Goal: Navigation & Orientation: Find specific page/section

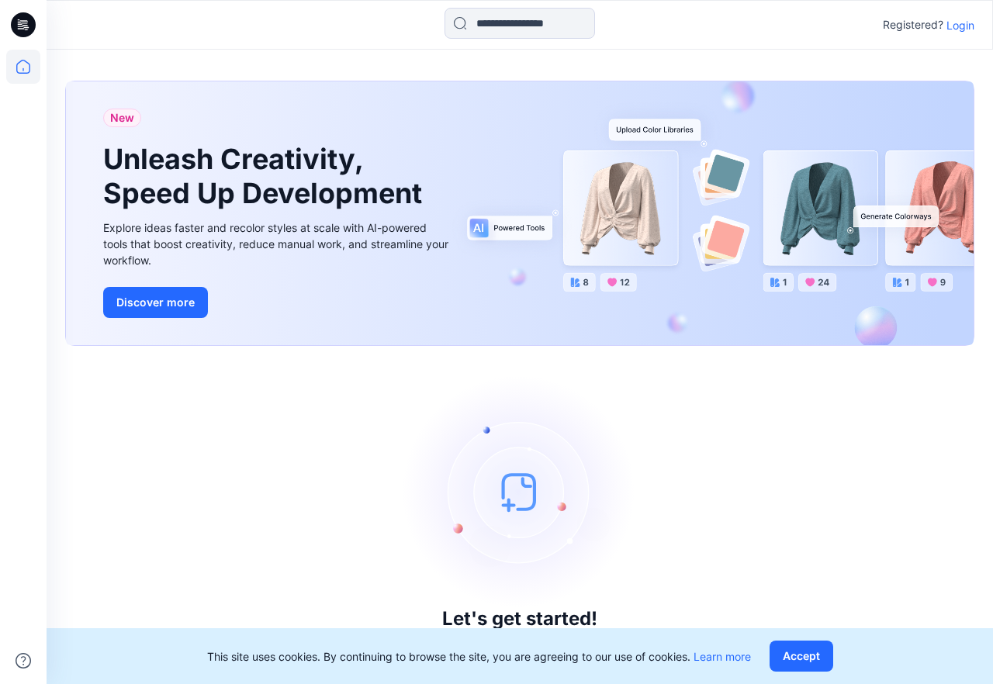
click at [965, 21] on p "Login" at bounding box center [961, 25] width 28 height 16
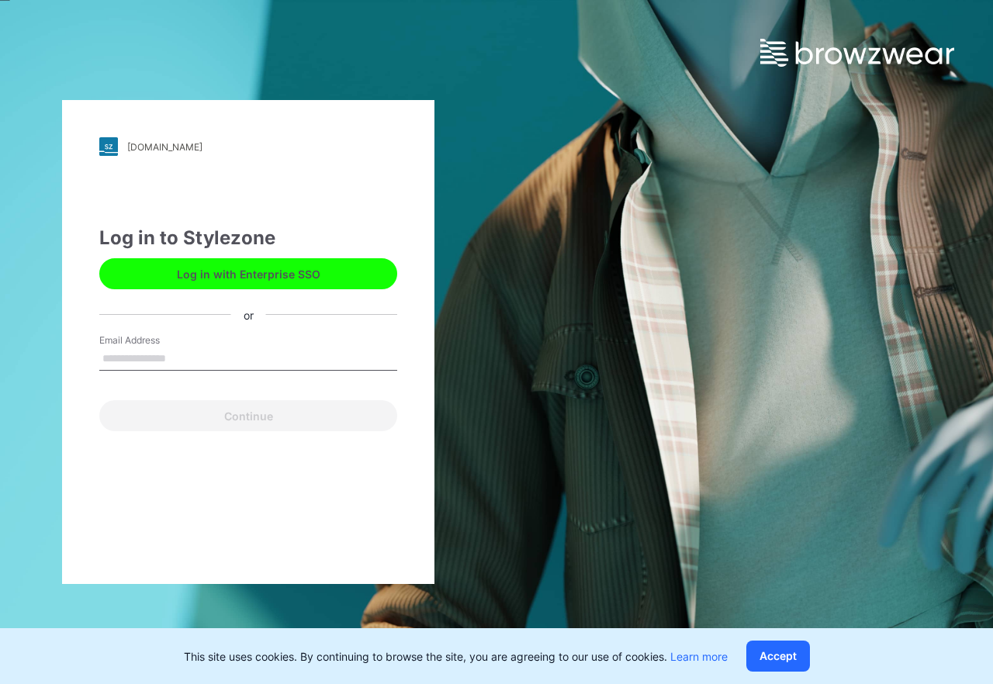
click at [170, 360] on input "Email Address" at bounding box center [248, 359] width 298 height 23
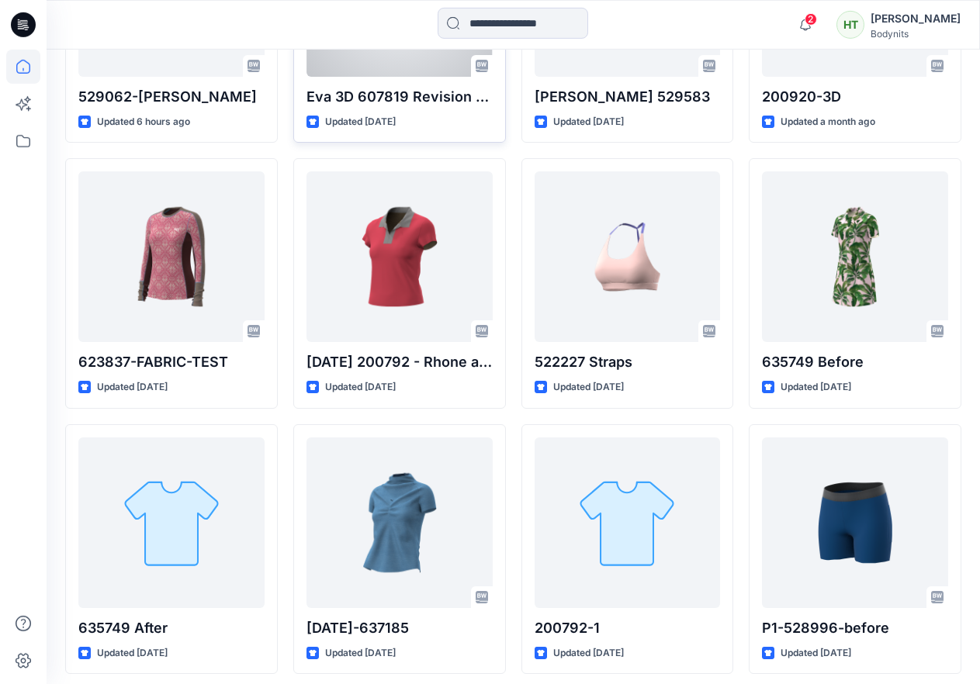
scroll to position [633, 0]
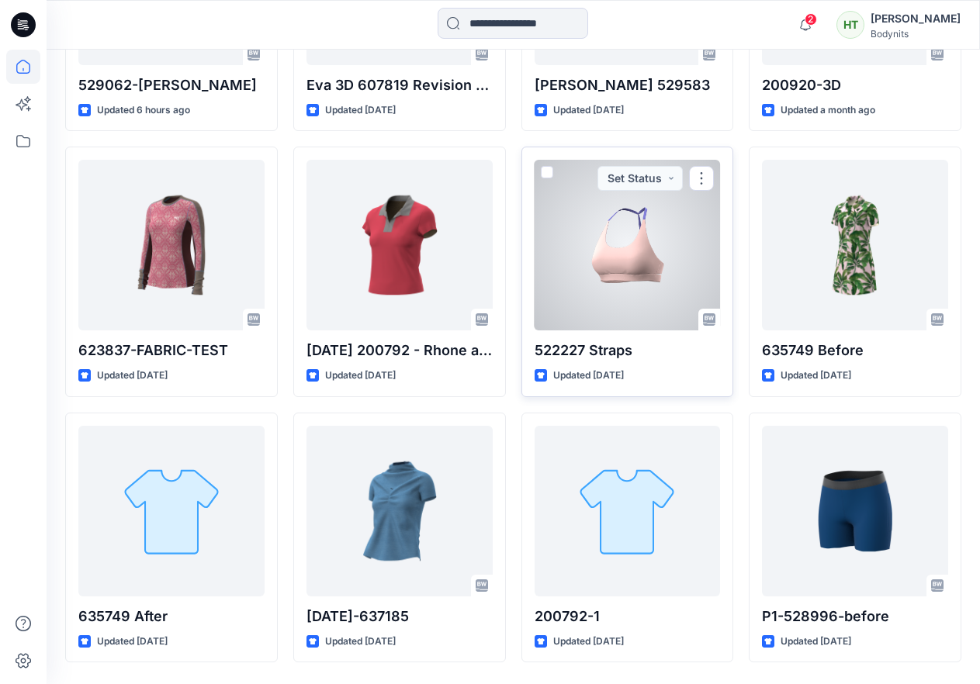
click at [660, 264] on div at bounding box center [628, 245] width 186 height 171
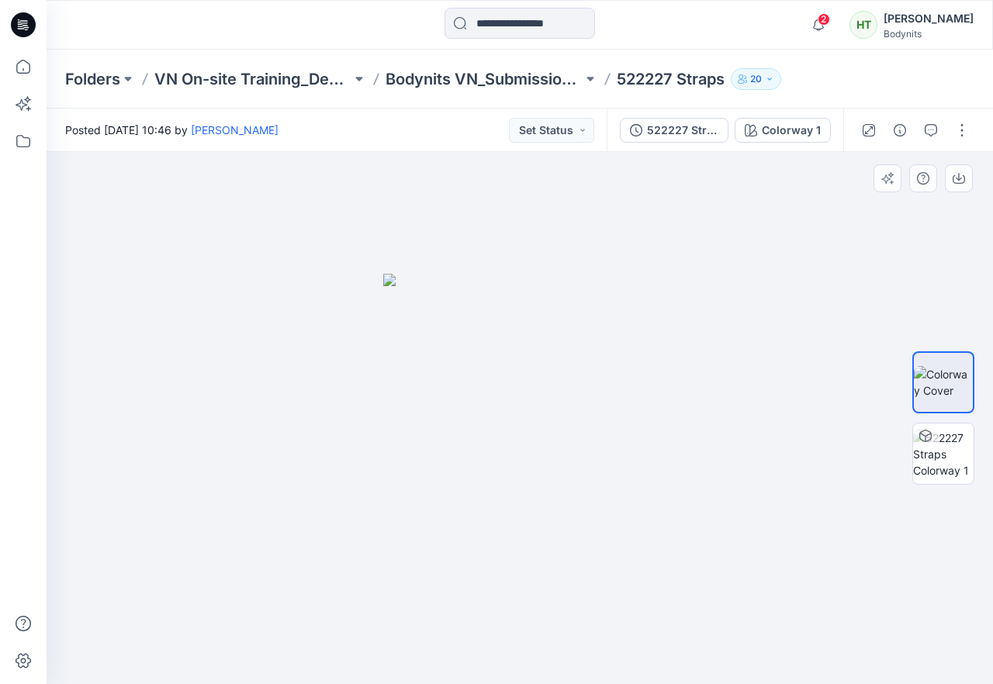
drag, startPoint x: 660, startPoint y: 503, endPoint x: 481, endPoint y: 470, distance: 182.2
click at [469, 479] on div at bounding box center [520, 418] width 947 height 532
click at [957, 454] on img at bounding box center [943, 454] width 61 height 49
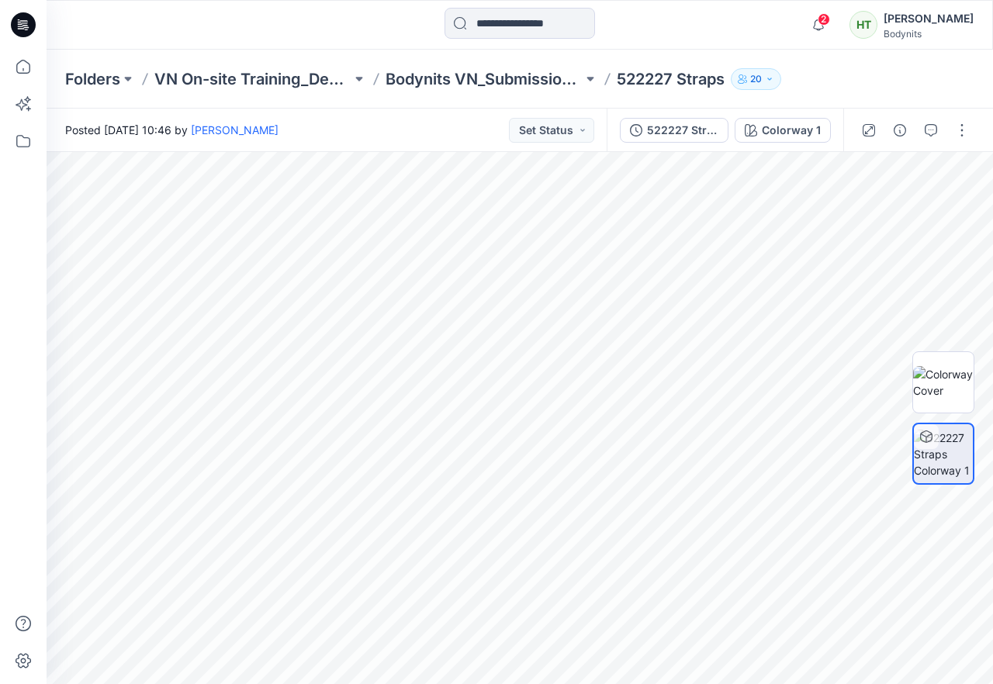
click at [929, 437] on icon at bounding box center [927, 436] width 12 height 4
click at [74, 79] on p "Folders" at bounding box center [92, 79] width 55 height 22
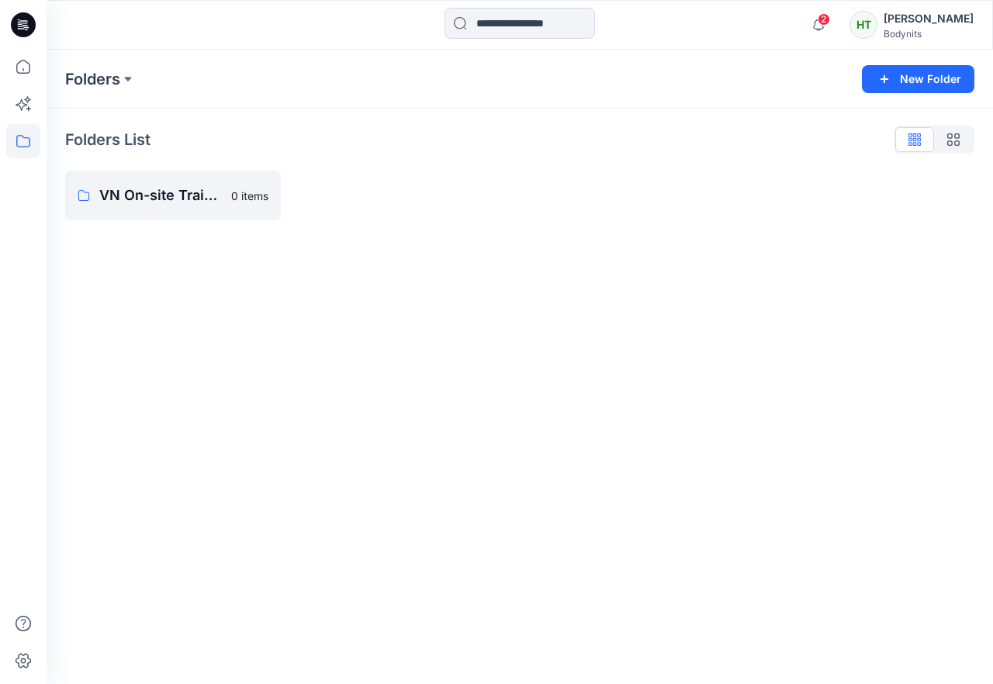
click at [109, 147] on p "Folders List" at bounding box center [107, 139] width 85 height 23
click at [22, 134] on icon at bounding box center [23, 141] width 34 height 34
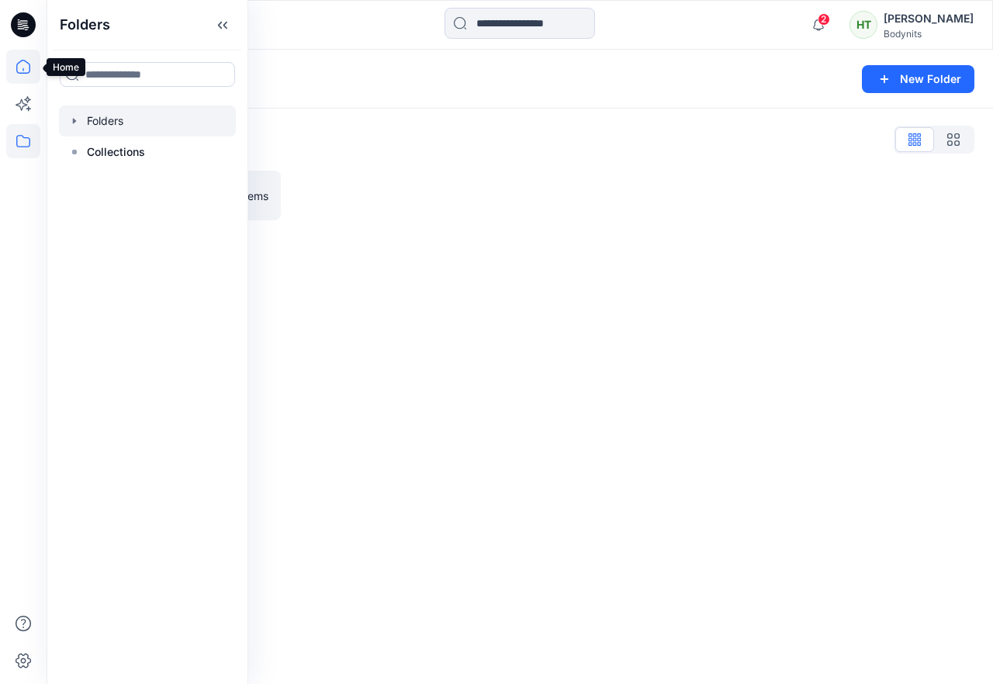
click at [22, 73] on icon at bounding box center [23, 67] width 14 height 14
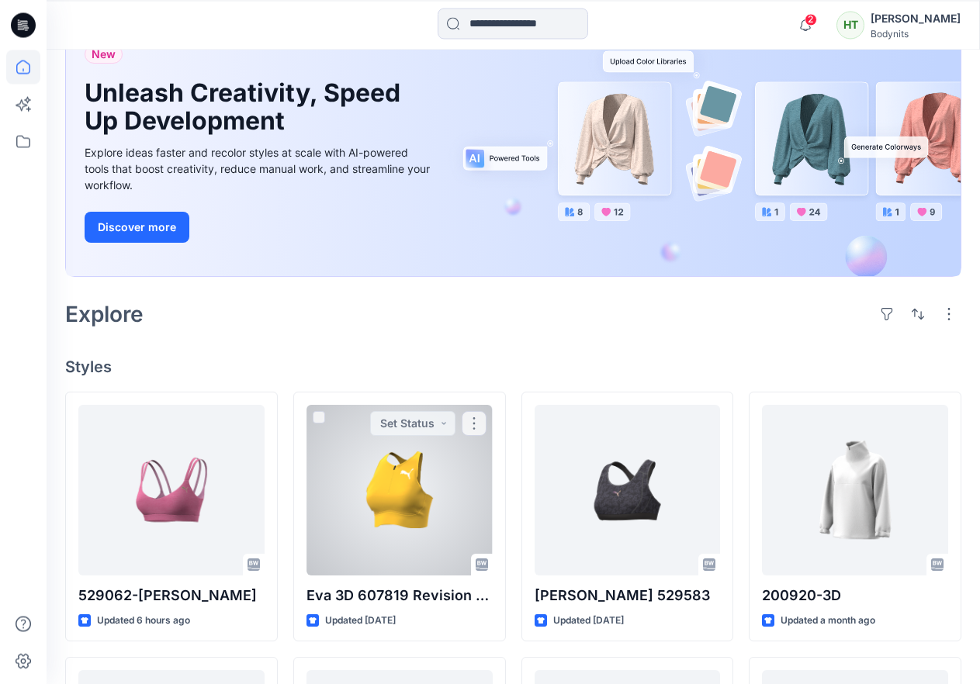
scroll to position [158, 0]
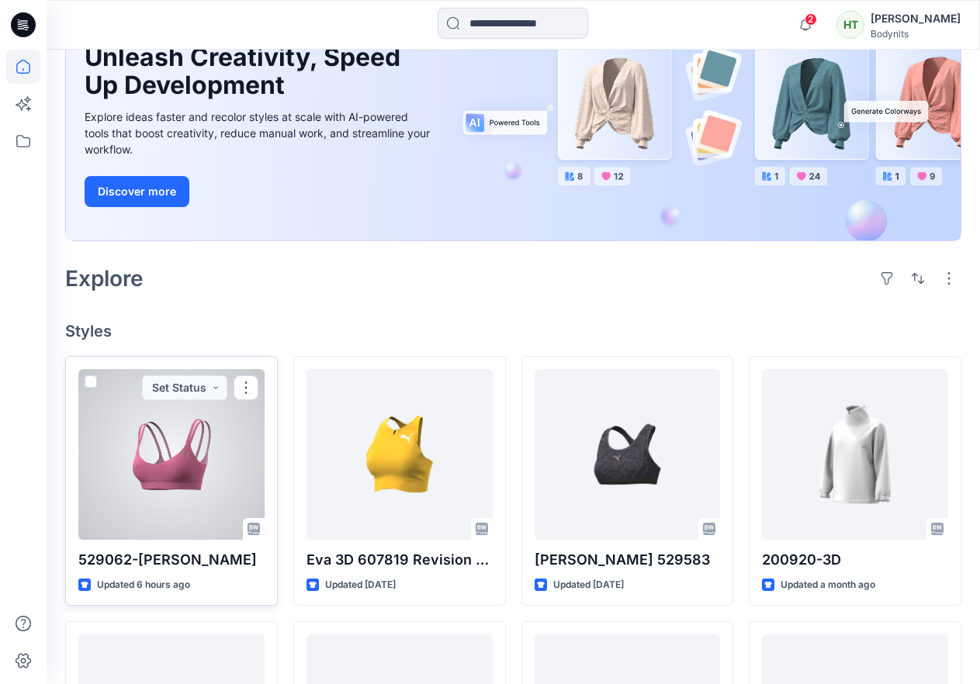
click at [208, 447] on div at bounding box center [171, 454] width 186 height 171
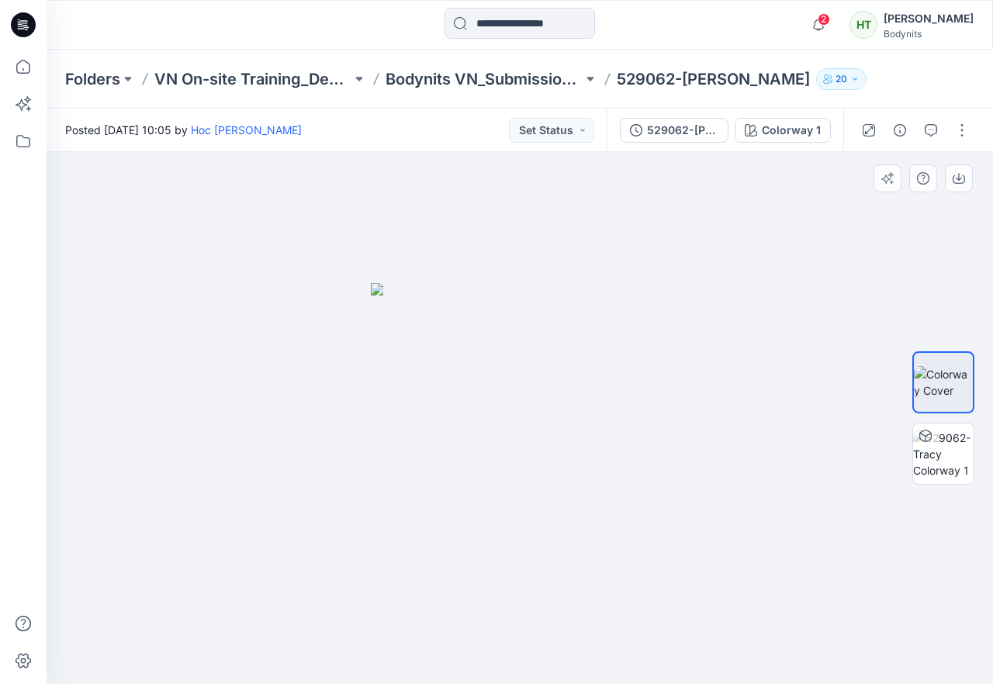
drag, startPoint x: 695, startPoint y: 501, endPoint x: 570, endPoint y: 519, distance: 127.0
click at [570, 519] on div at bounding box center [520, 418] width 947 height 532
click at [946, 466] on img at bounding box center [943, 454] width 61 height 49
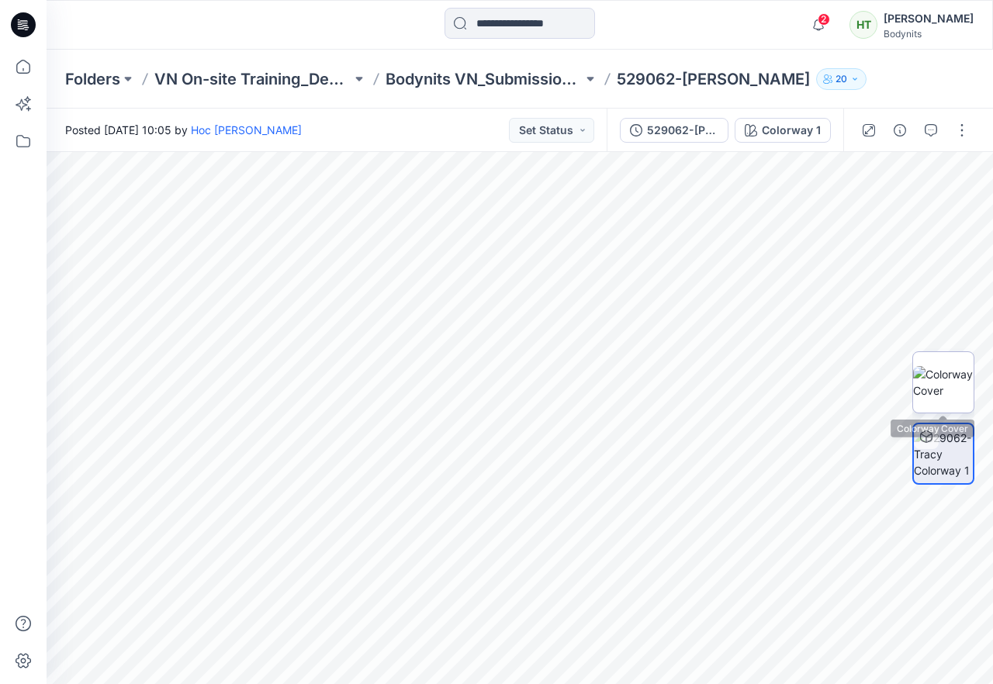
click at [946, 389] on img at bounding box center [943, 382] width 61 height 33
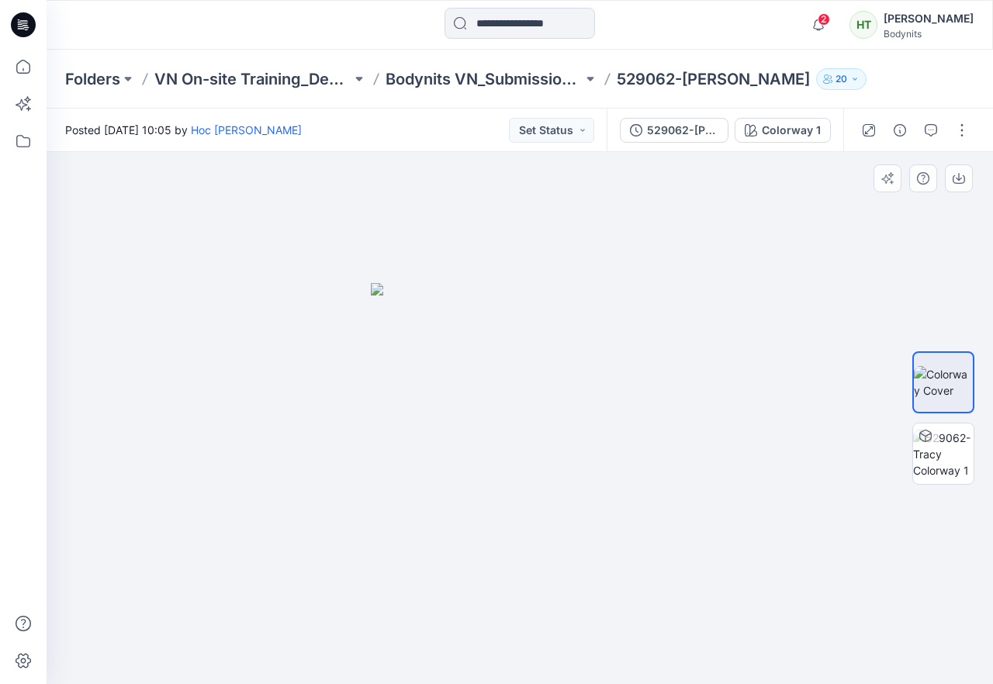
drag, startPoint x: 634, startPoint y: 381, endPoint x: 377, endPoint y: 367, distance: 257.3
click at [379, 369] on img at bounding box center [520, 484] width 298 height 402
drag, startPoint x: 714, startPoint y: 479, endPoint x: 598, endPoint y: 515, distance: 121.2
click at [598, 519] on div at bounding box center [520, 418] width 947 height 532
drag, startPoint x: 570, startPoint y: 490, endPoint x: 691, endPoint y: 525, distance: 127.0
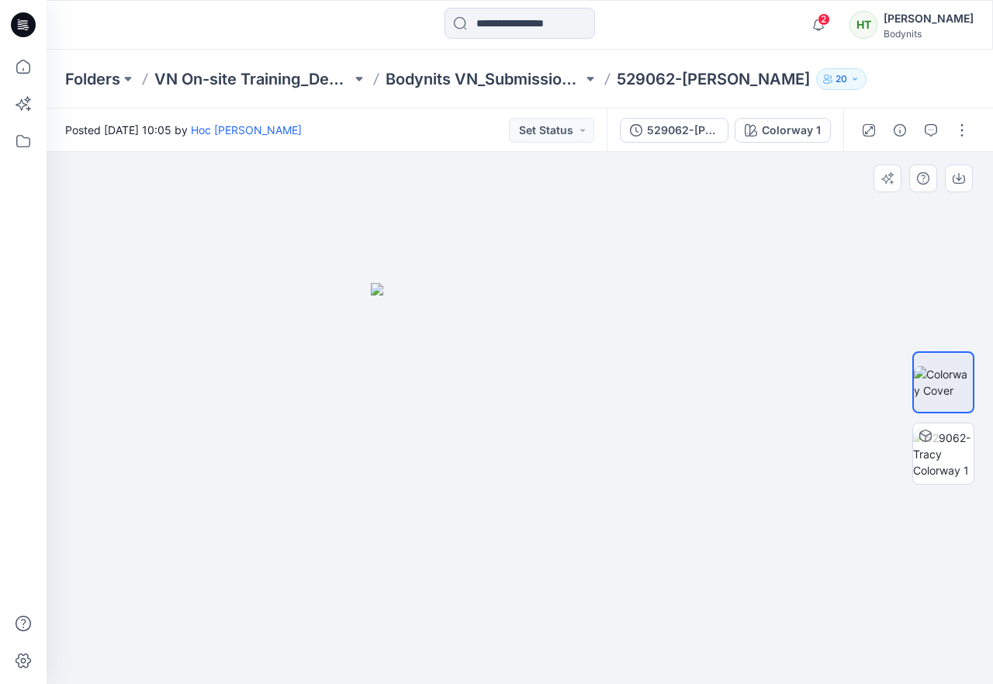
click at [684, 537] on div at bounding box center [520, 418] width 947 height 532
